Goal: Task Accomplishment & Management: Manage account settings

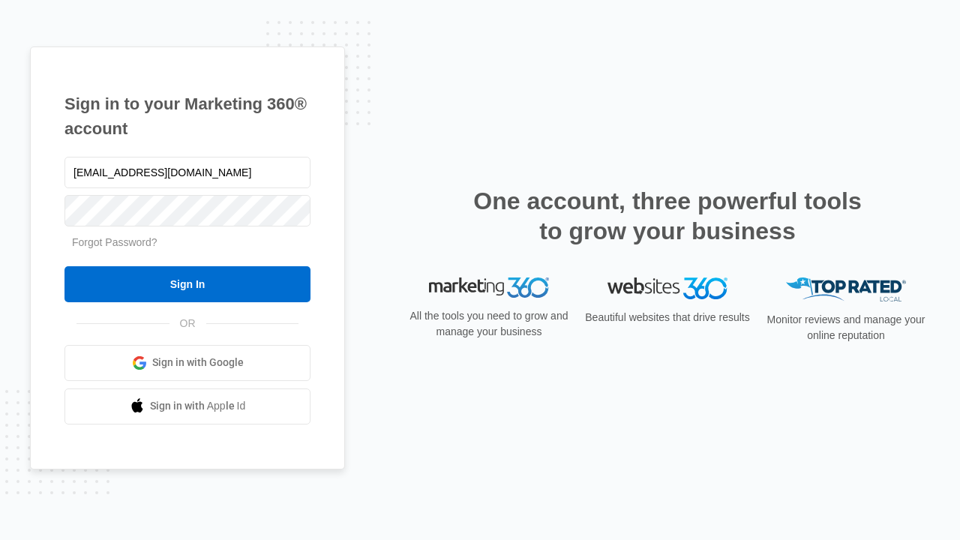
type input "dankie614@gmail.com"
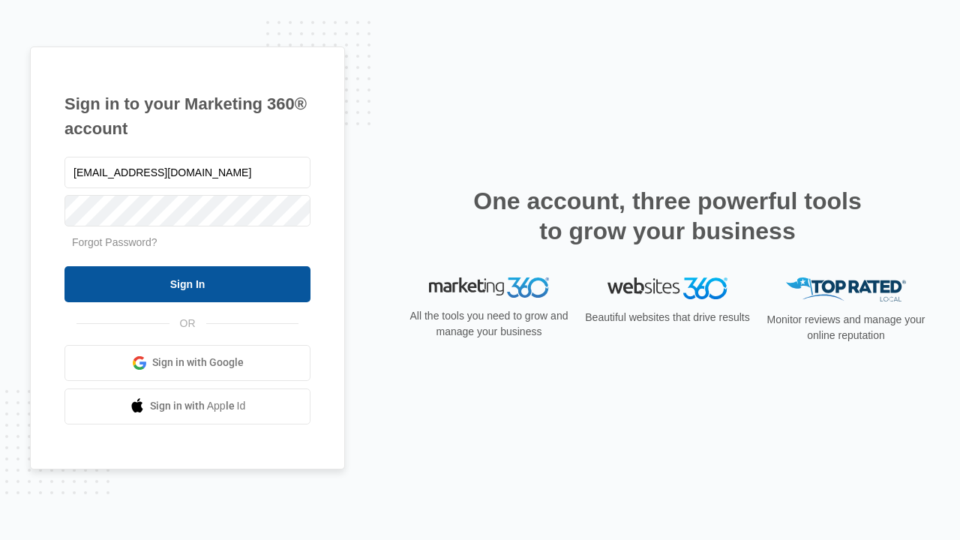
click at [187, 283] on input "Sign In" at bounding box center [187, 284] width 246 height 36
